Goal: Navigation & Orientation: Find specific page/section

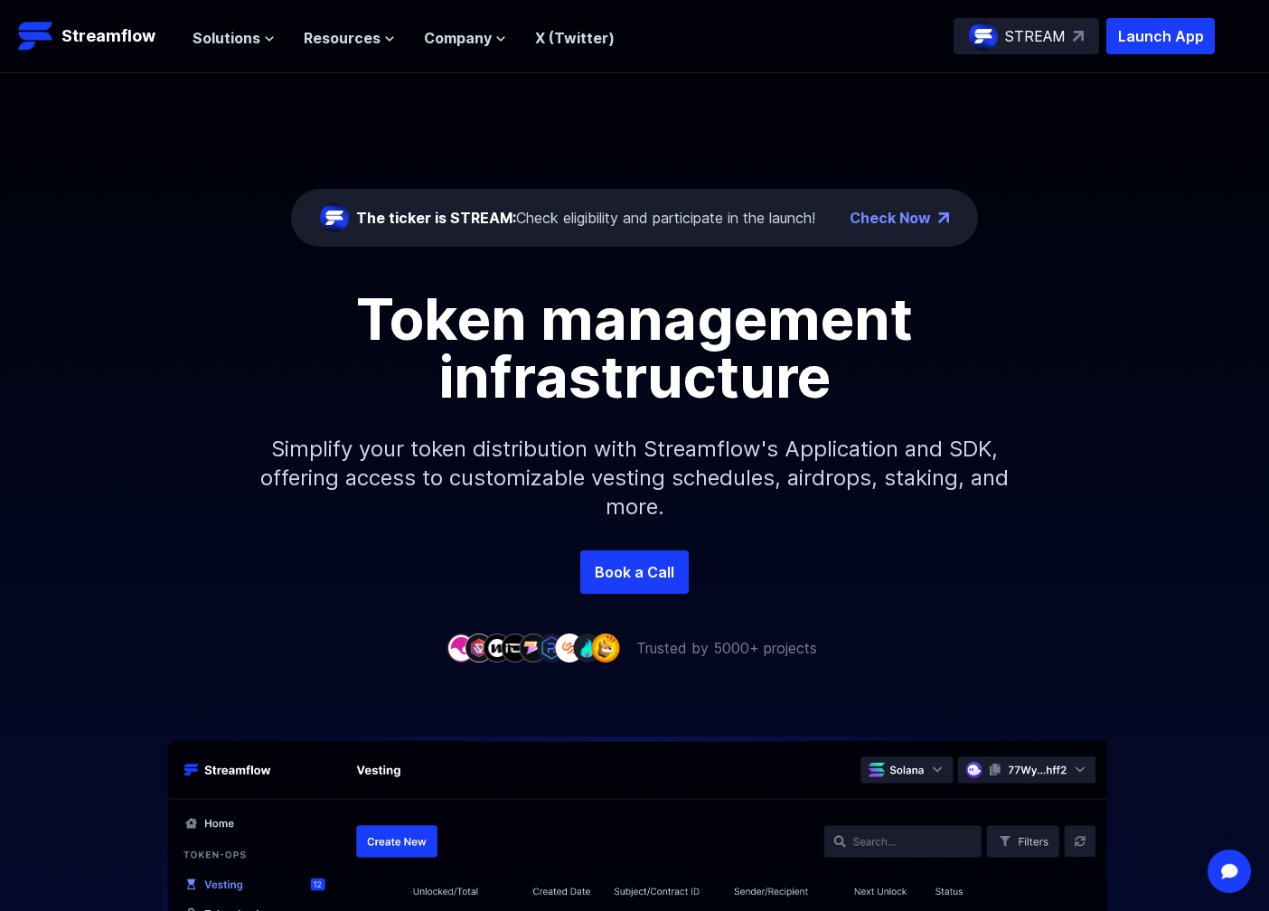
click at [1050, 37] on p "STREAM" at bounding box center [1035, 36] width 61 height 22
click at [223, 46] on span "Solutions" at bounding box center [227, 38] width 68 height 22
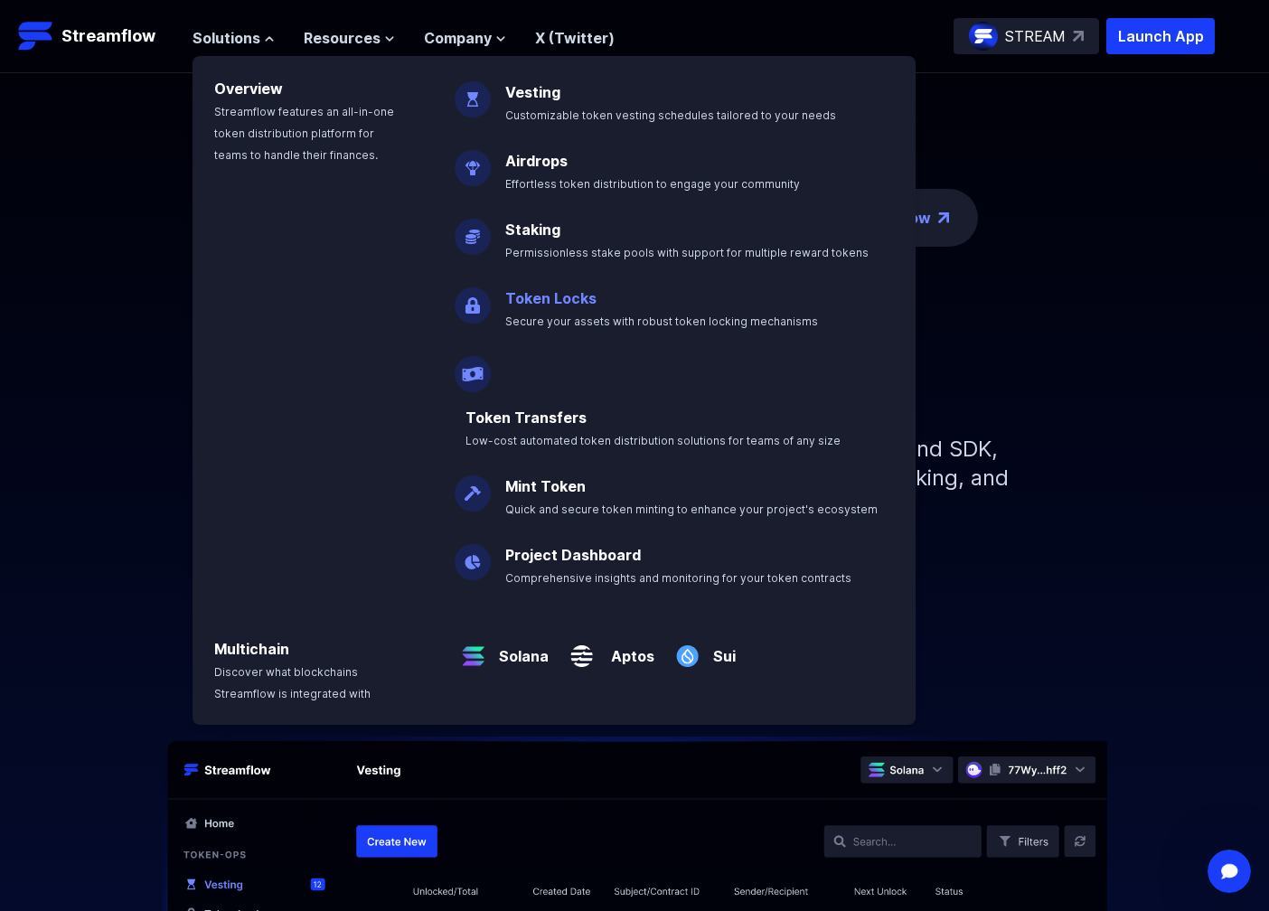
click at [547, 299] on link "Token Locks" at bounding box center [550, 298] width 91 height 18
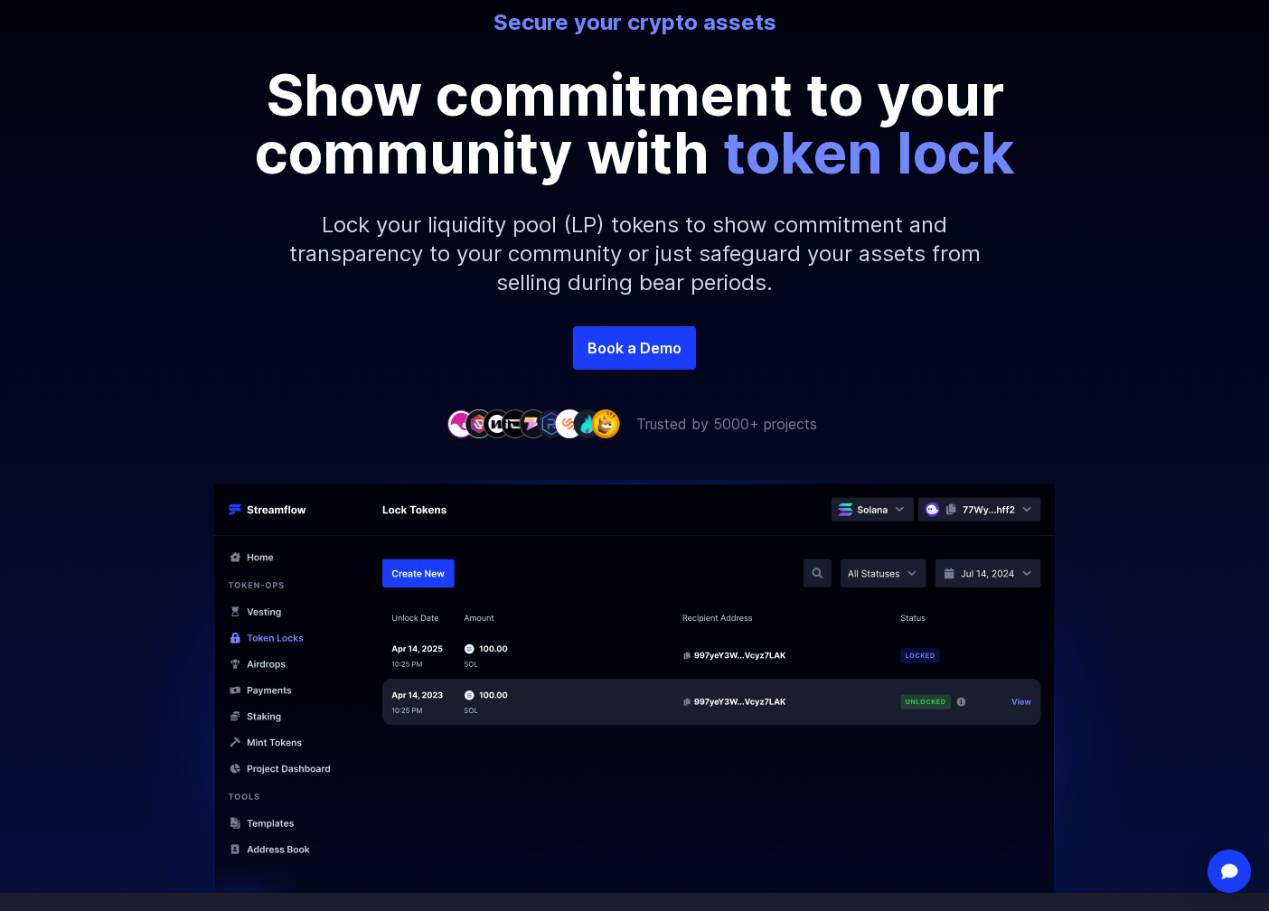
scroll to position [180, 0]
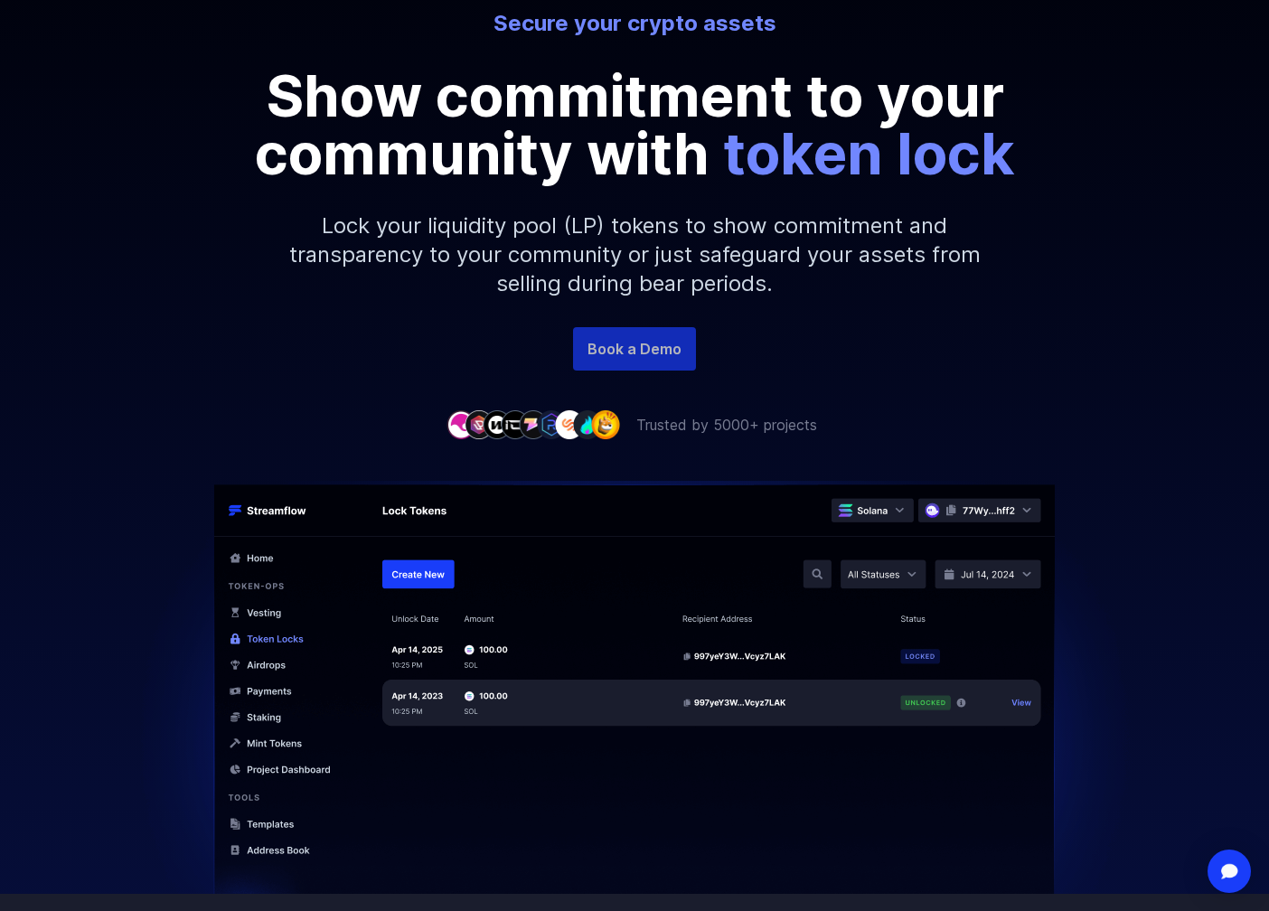
click at [645, 351] on link "Book a Demo" at bounding box center [634, 348] width 123 height 43
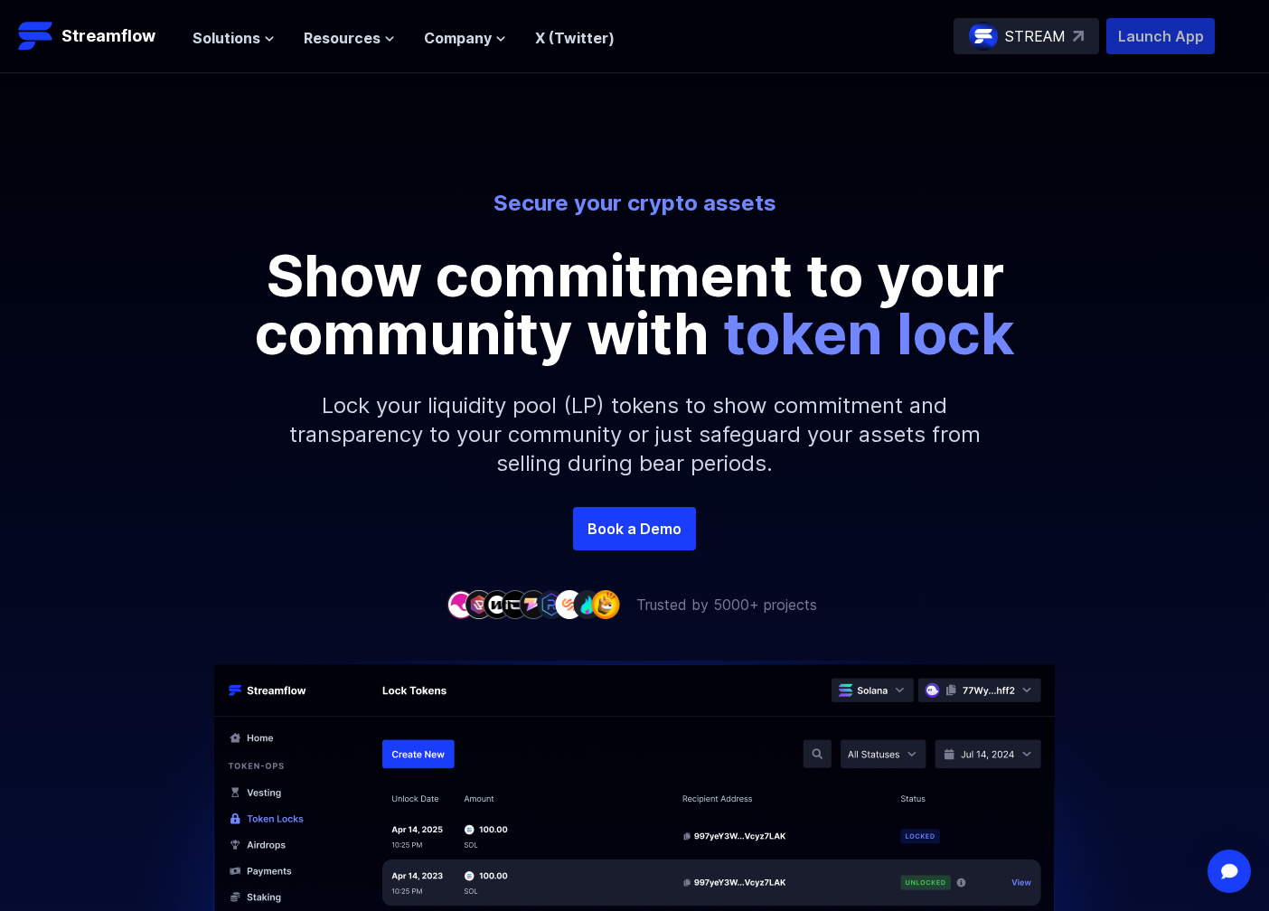
click at [1156, 36] on p "Launch App" at bounding box center [1160, 36] width 108 height 36
